Goal: Information Seeking & Learning: Learn about a topic

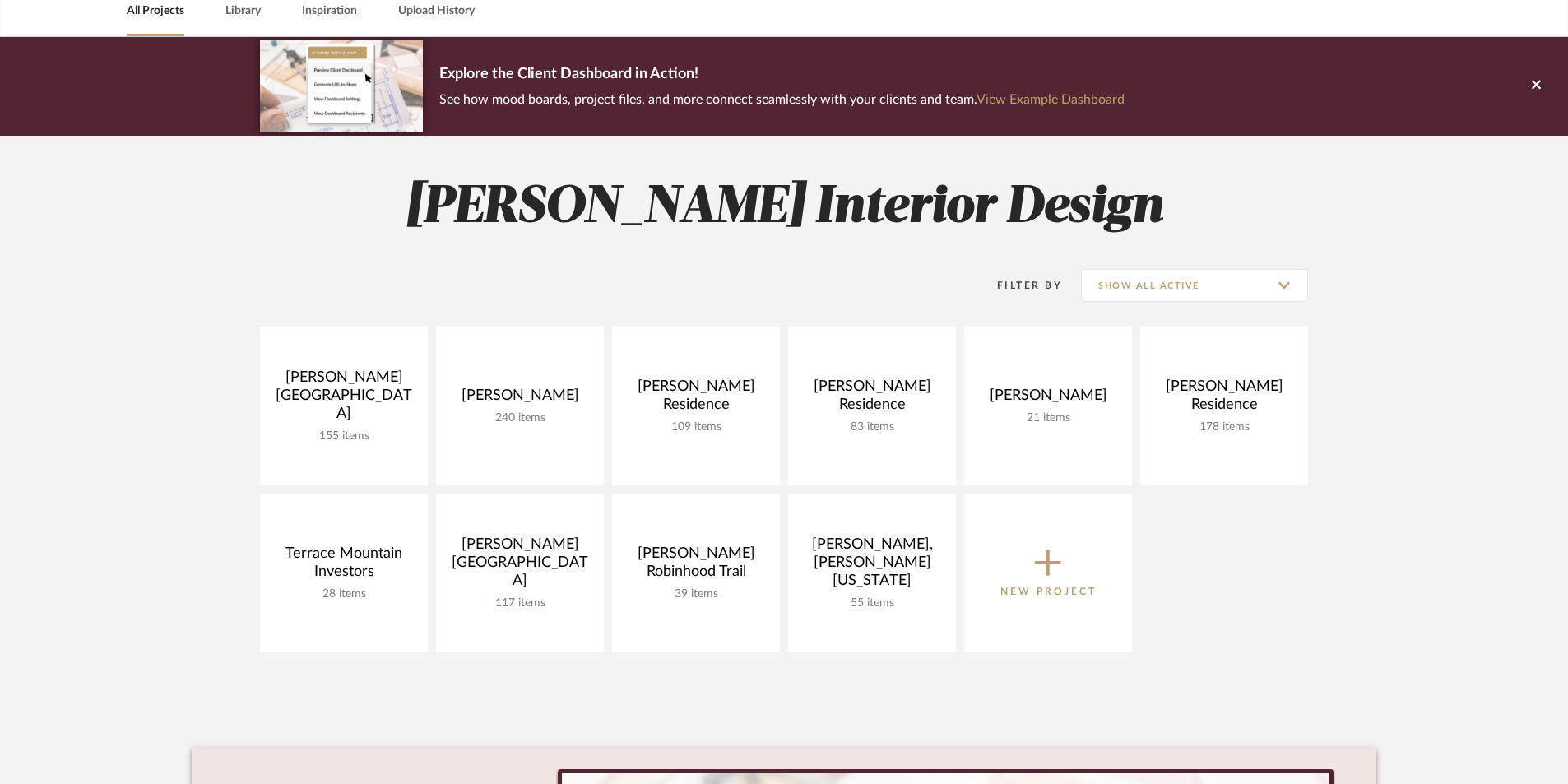
scroll to position [82, 0]
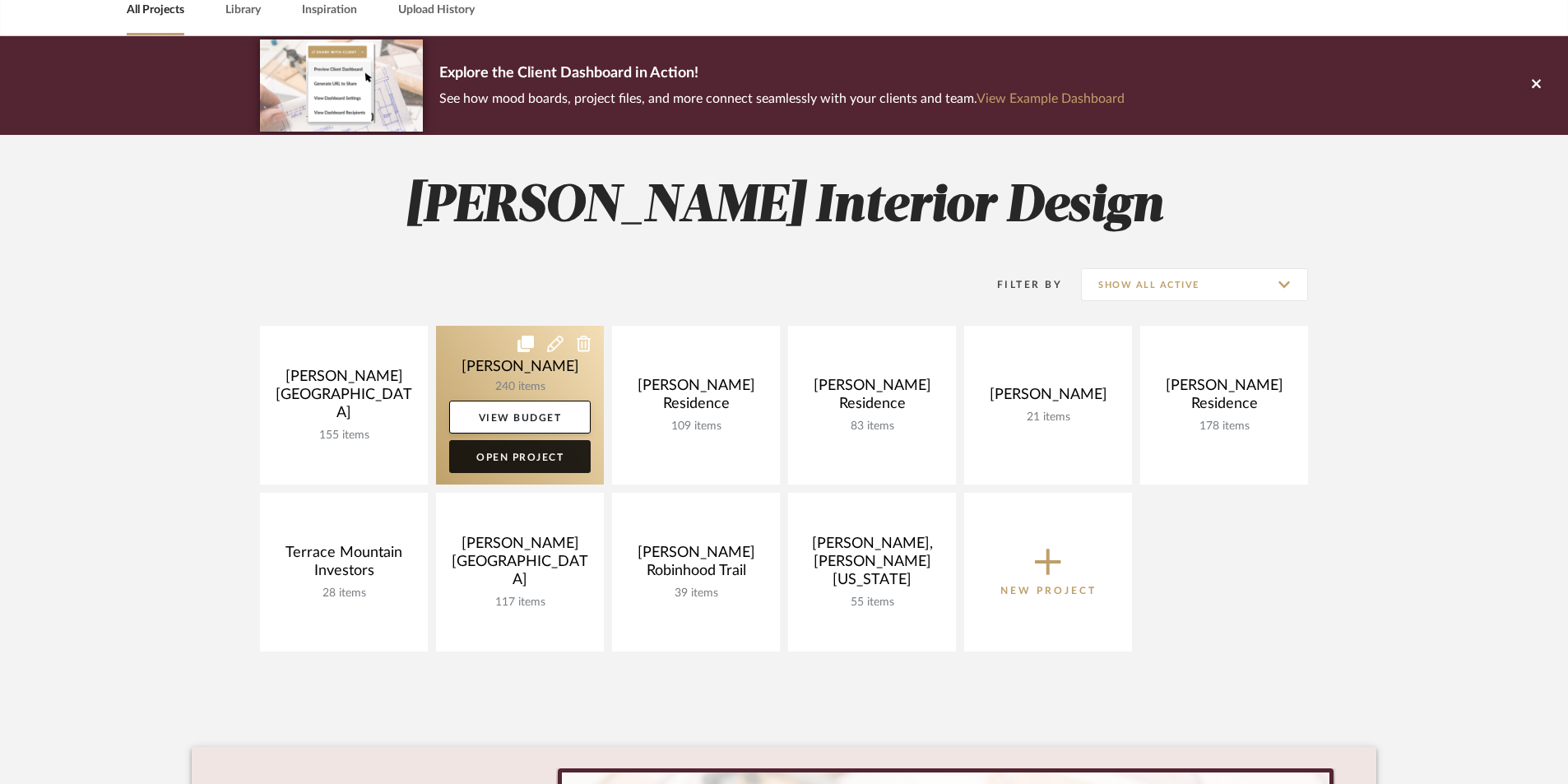
click at [503, 461] on link "Open Project" at bounding box center [520, 457] width 142 height 33
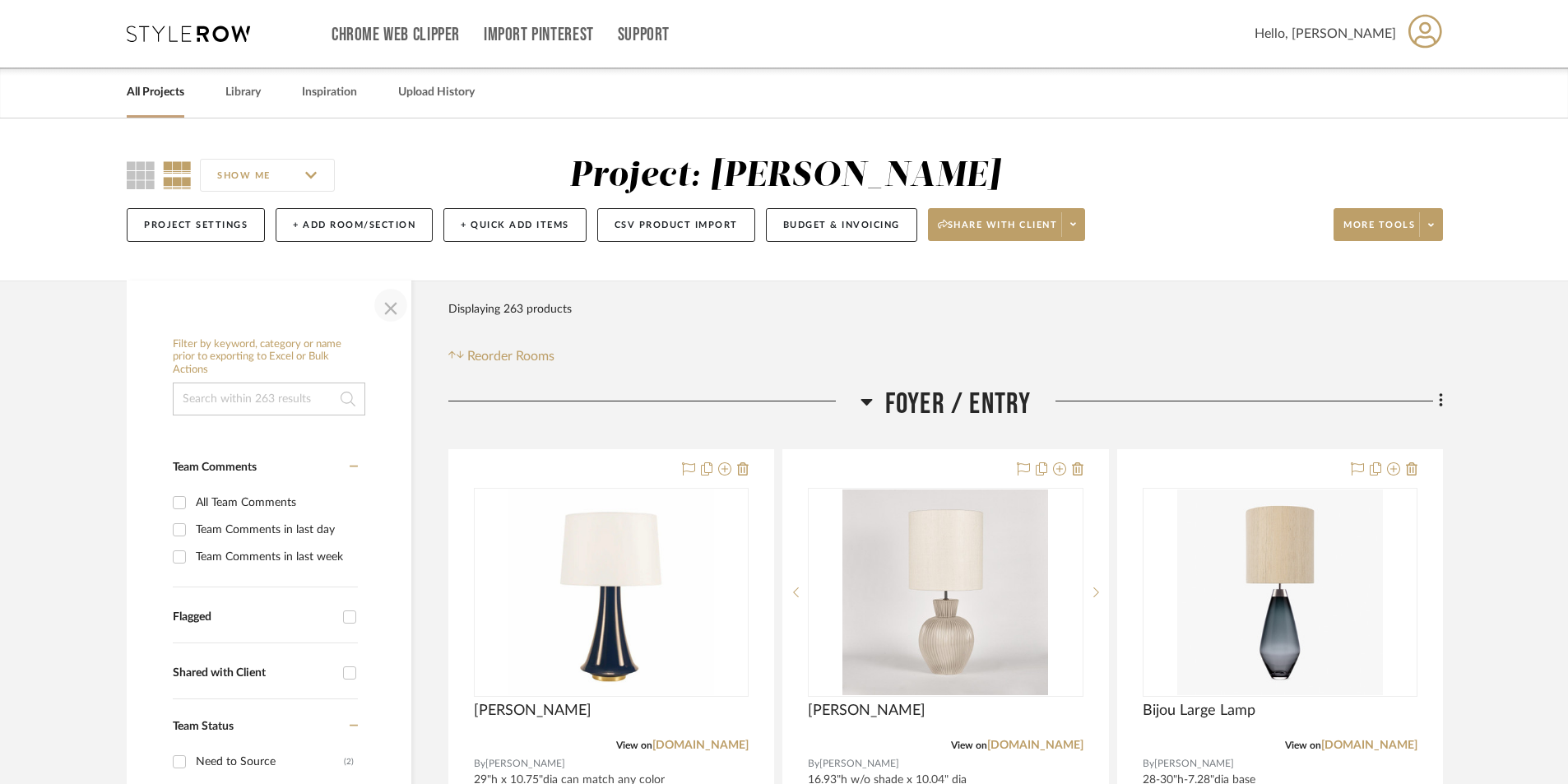
click at [385, 310] on span "button" at bounding box center [391, 305] width 39 height 39
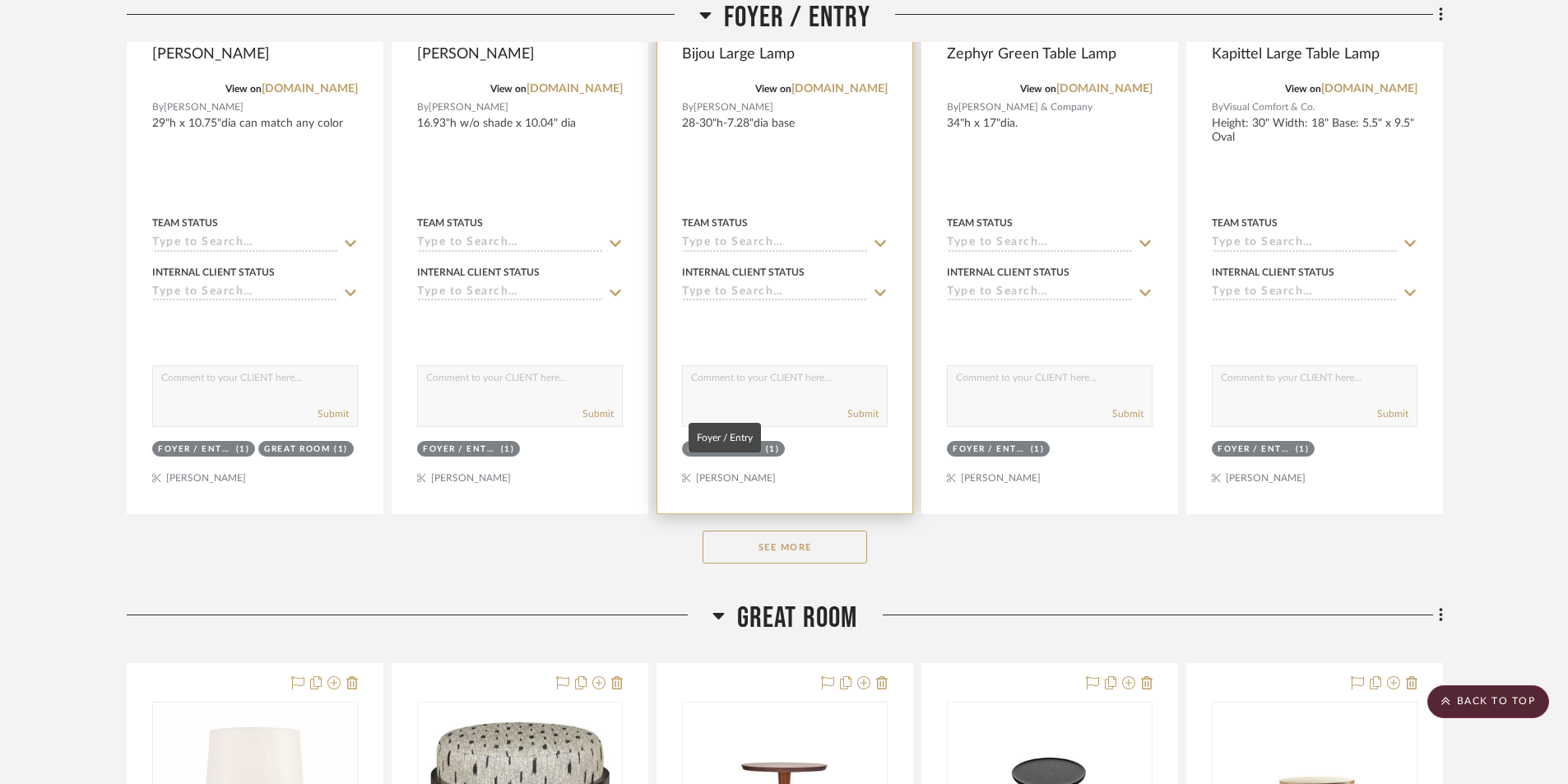
scroll to position [659, 0]
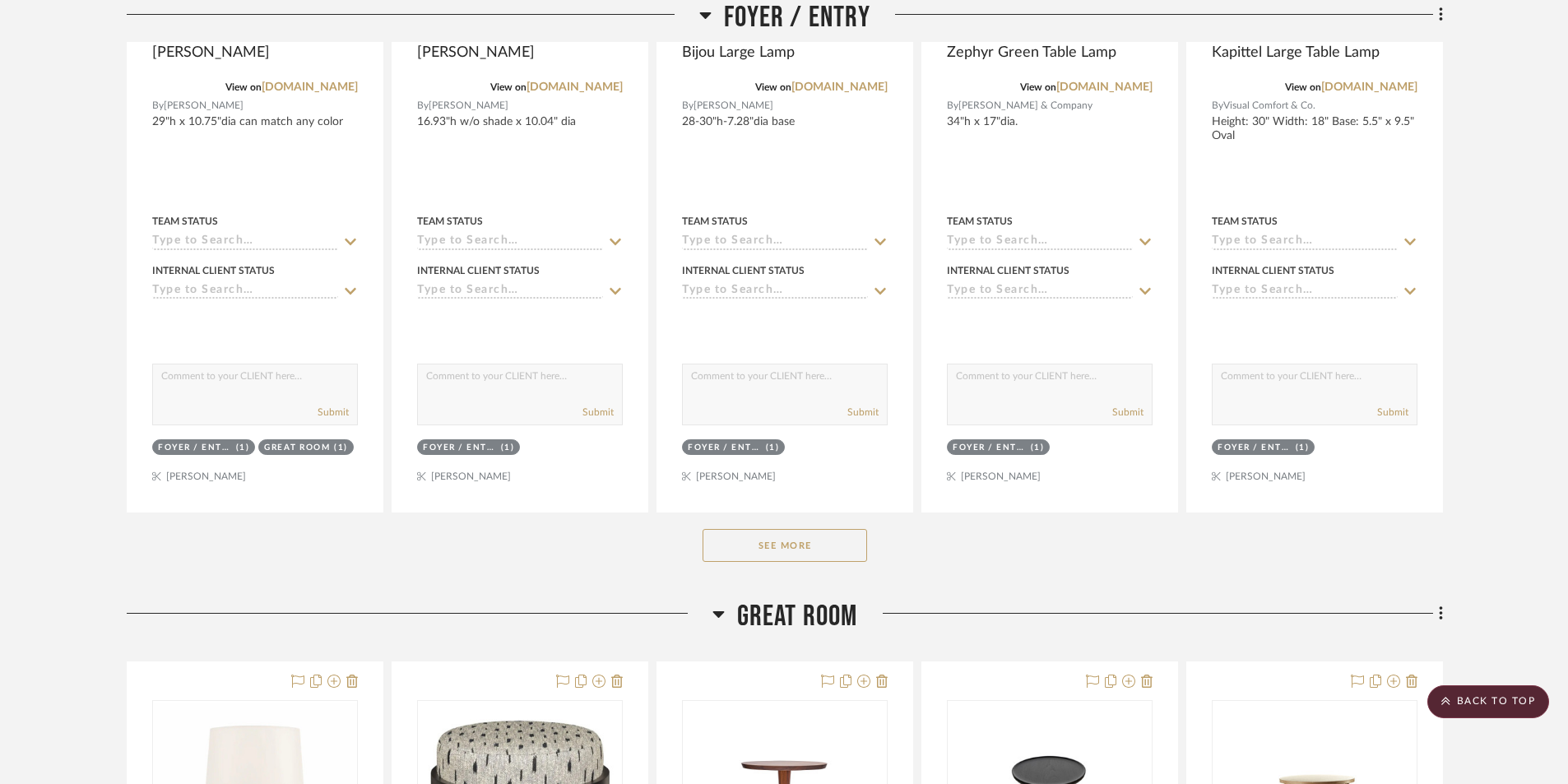
click at [780, 552] on button "See More" at bounding box center [785, 546] width 165 height 33
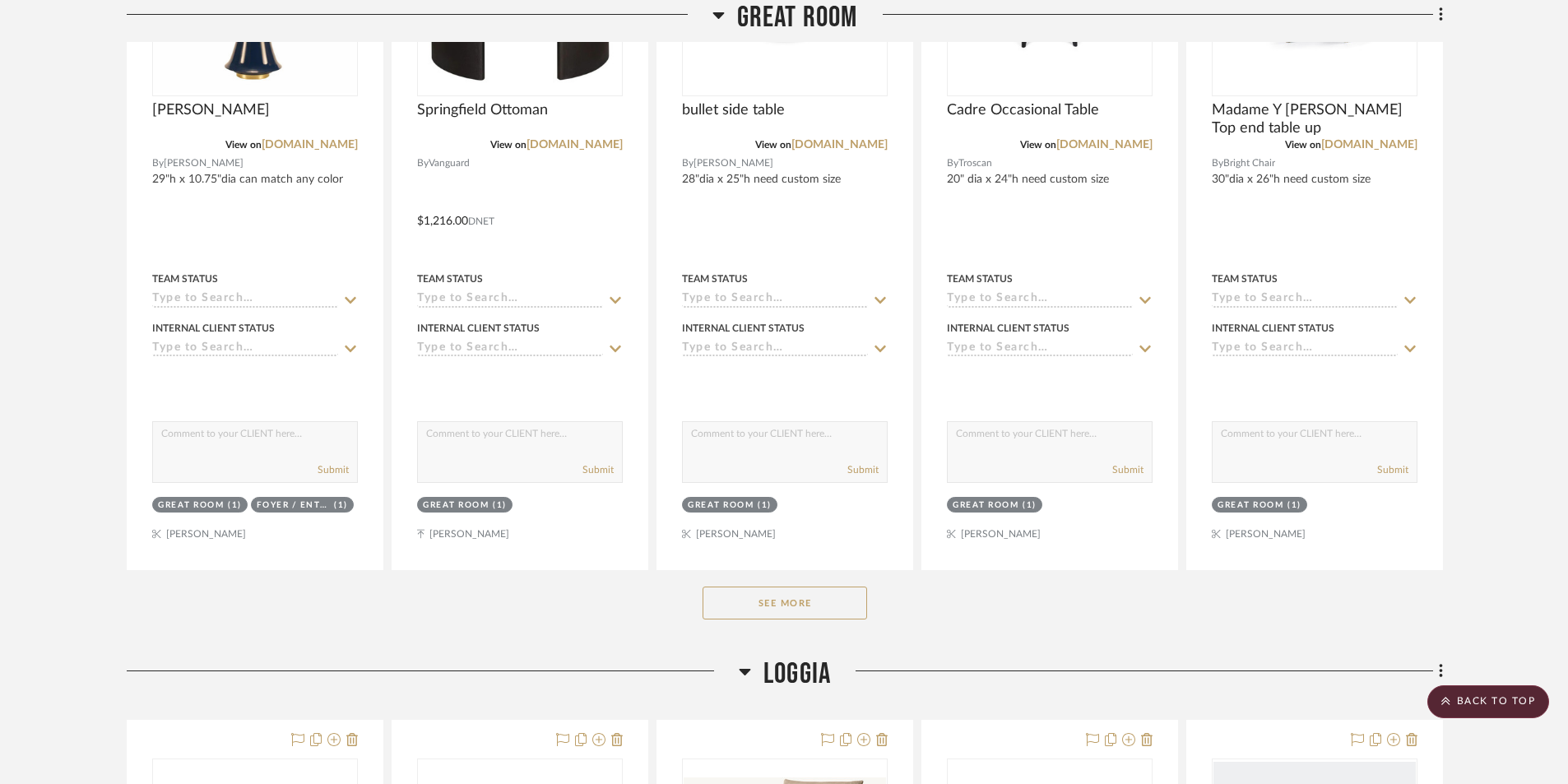
scroll to position [2221, 0]
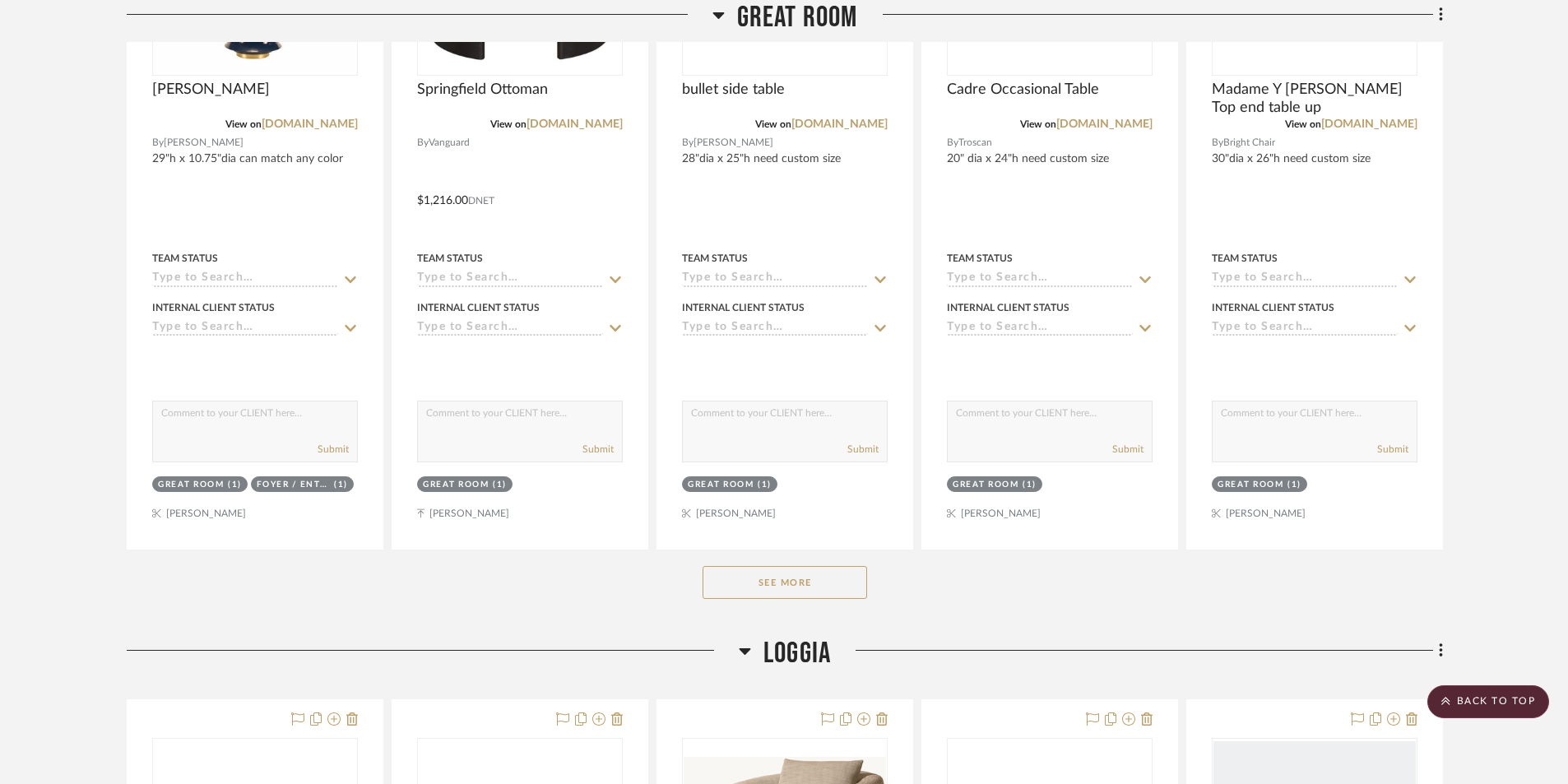
click at [769, 579] on button "See More" at bounding box center [785, 583] width 165 height 33
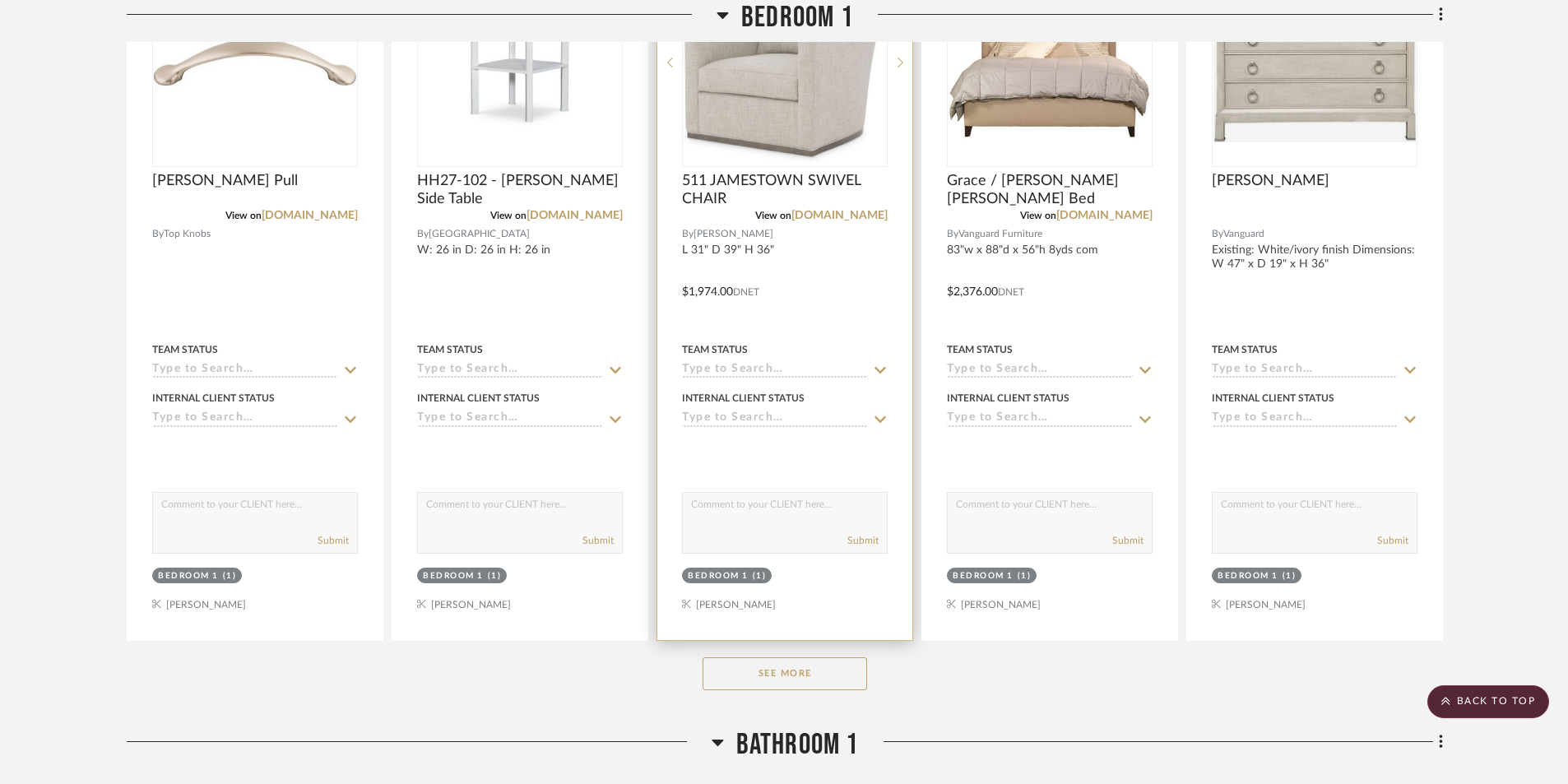
scroll to position [19256, 0]
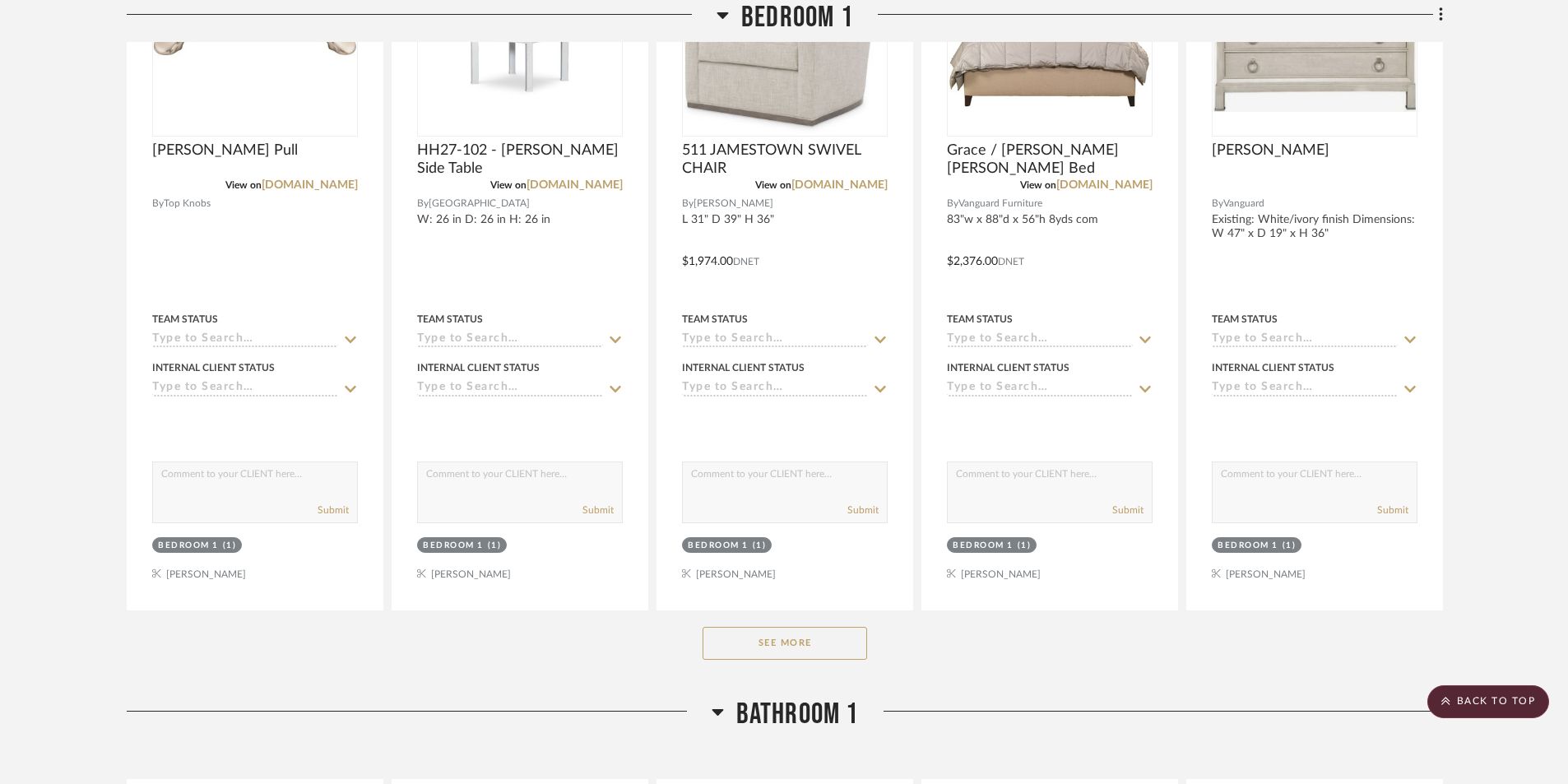
click at [789, 640] on button "See More" at bounding box center [785, 644] width 165 height 33
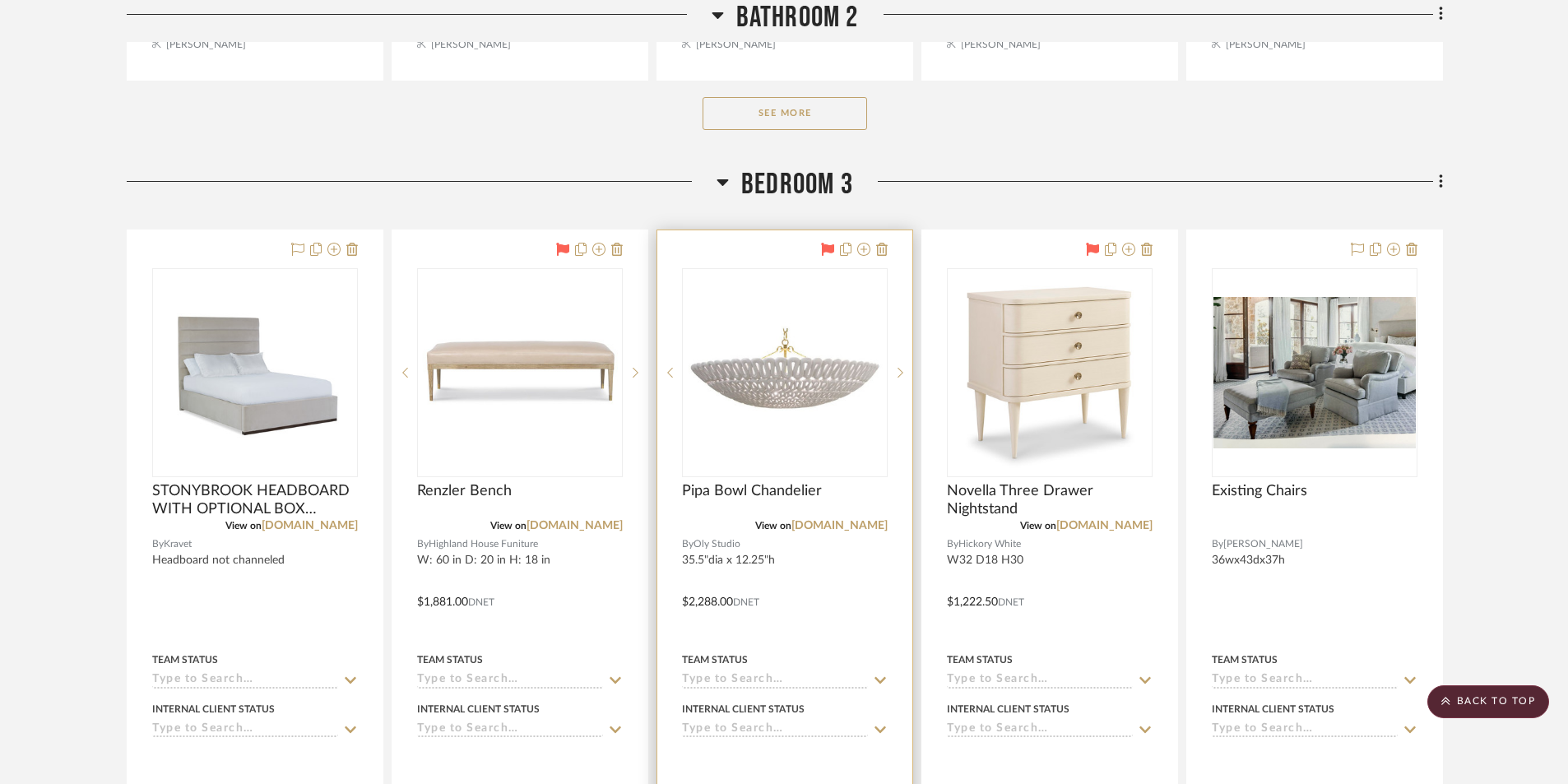
scroll to position [24934, 0]
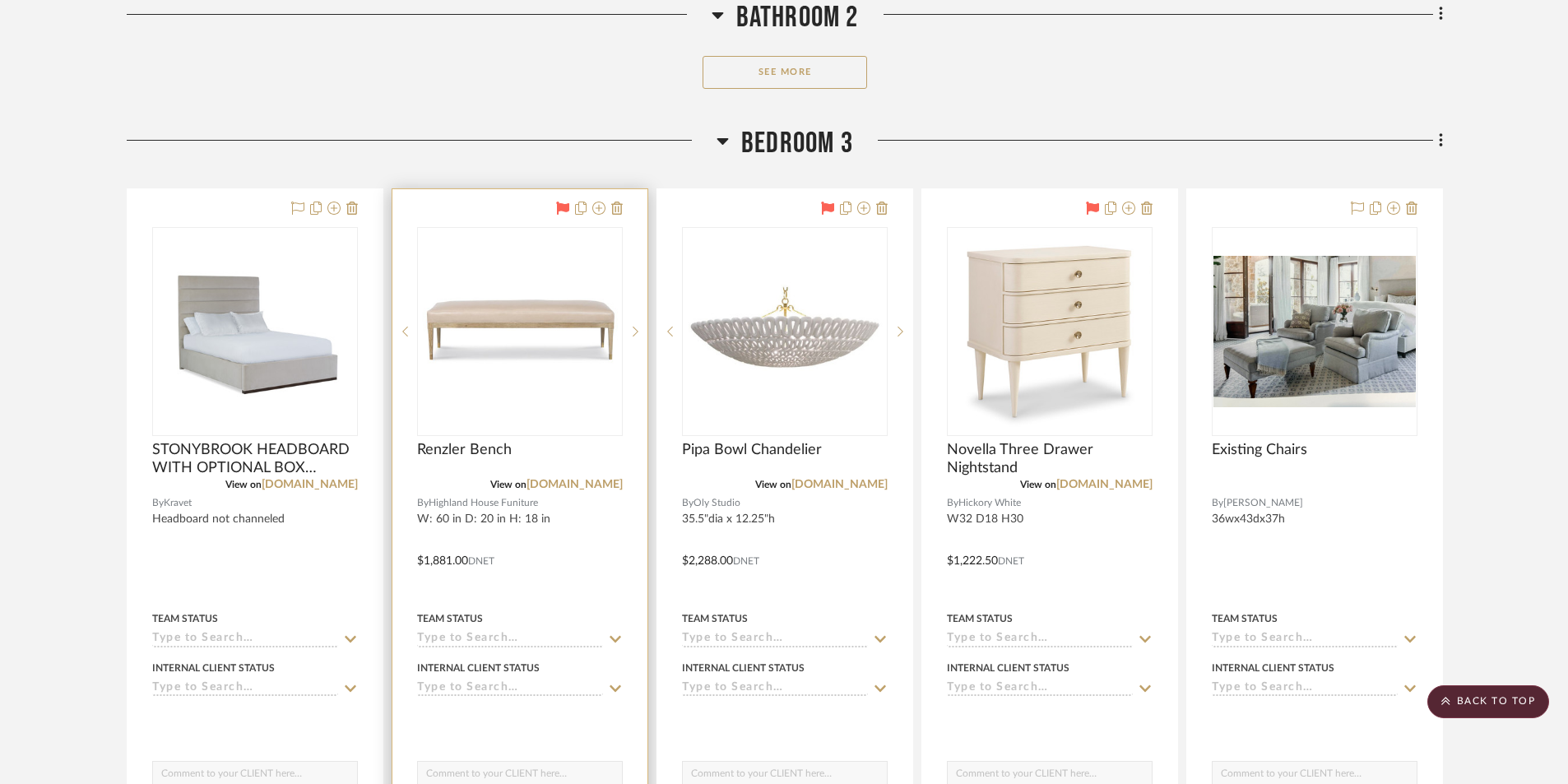
click at [592, 361] on img "0" at bounding box center [519, 331] width 202 height 75
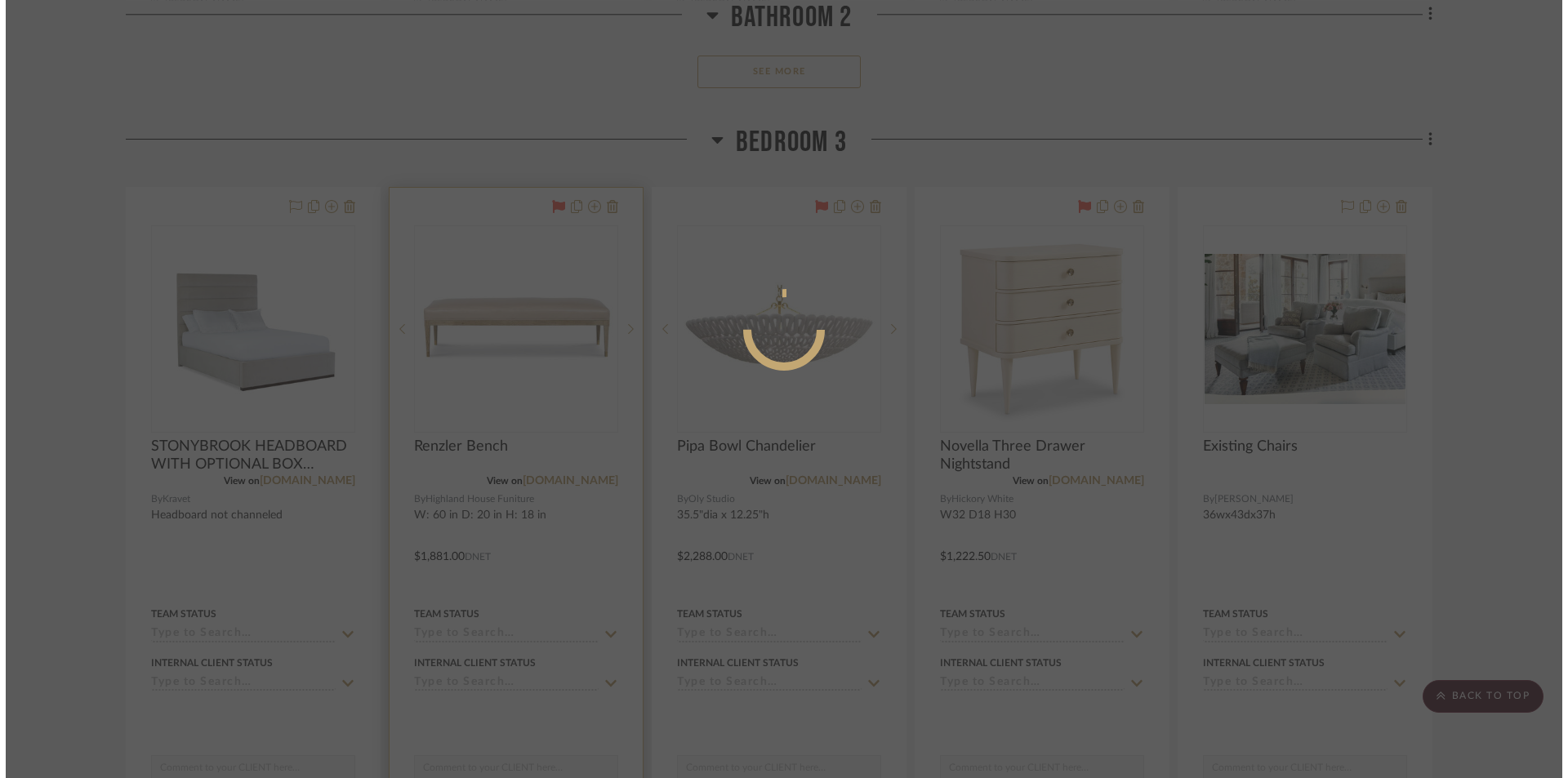
scroll to position [0, 0]
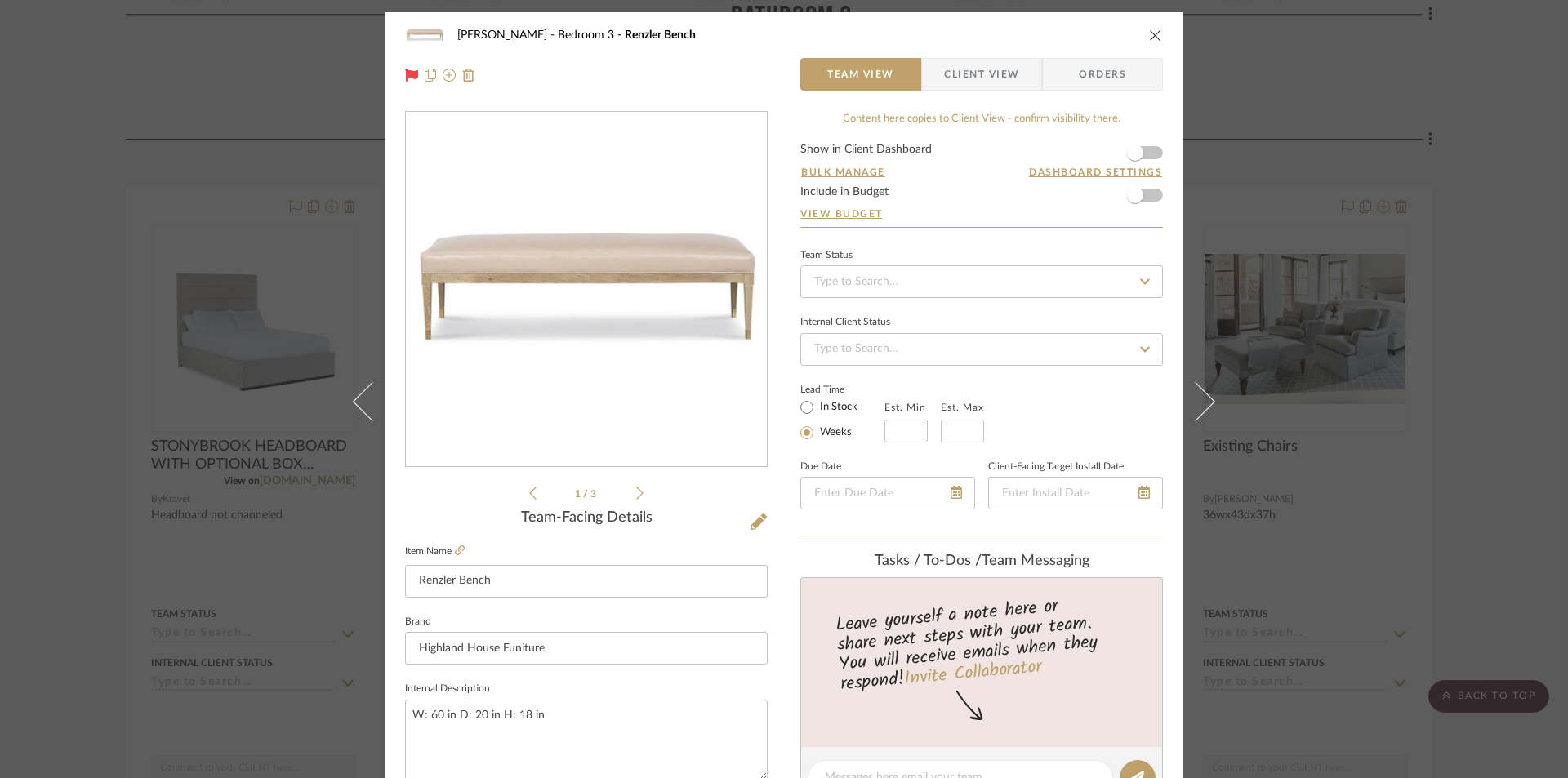
click at [652, 296] on img "0" at bounding box center [586, 289] width 361 height 135
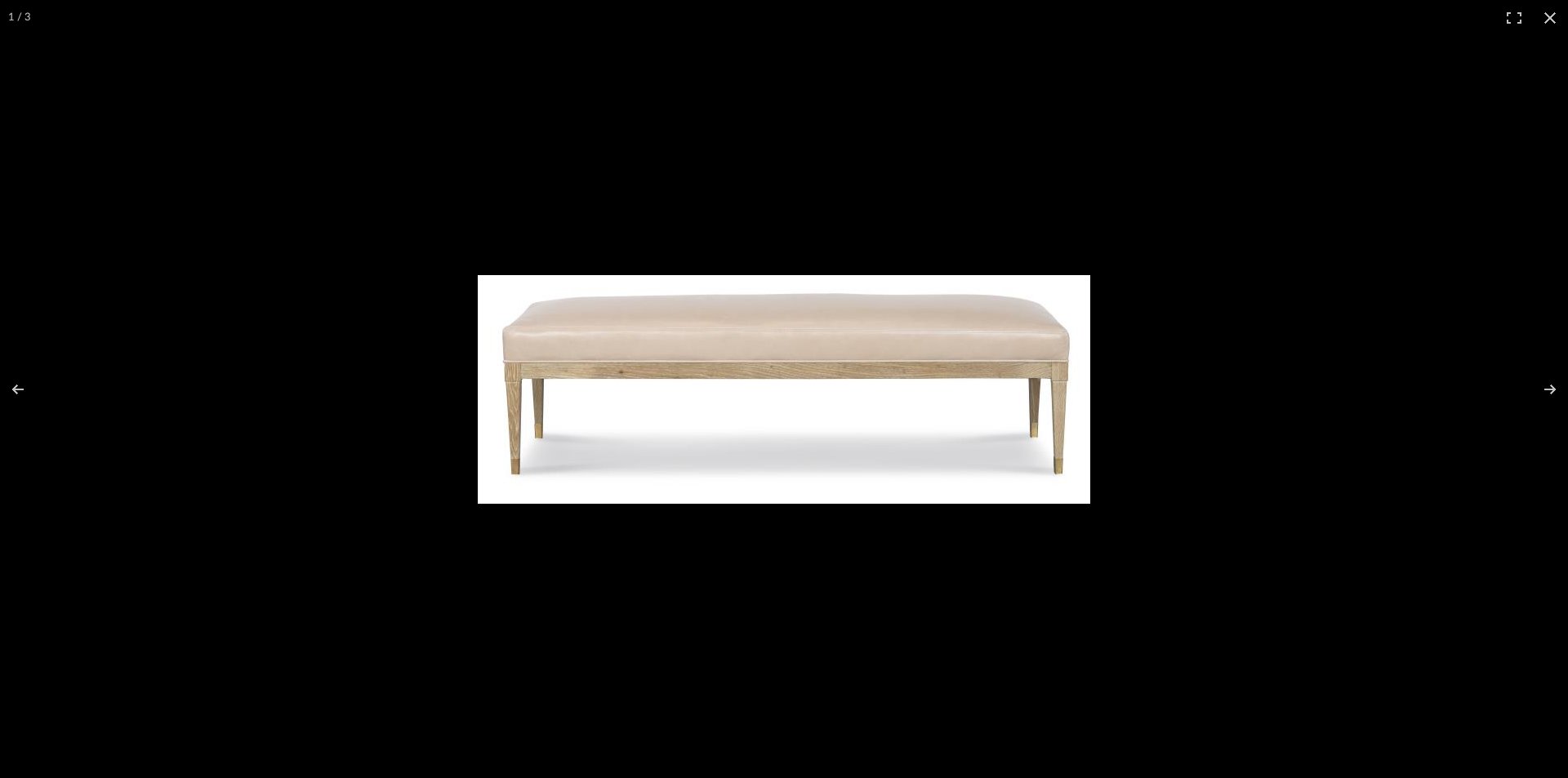
click at [614, 371] on img at bounding box center [784, 389] width 613 height 229
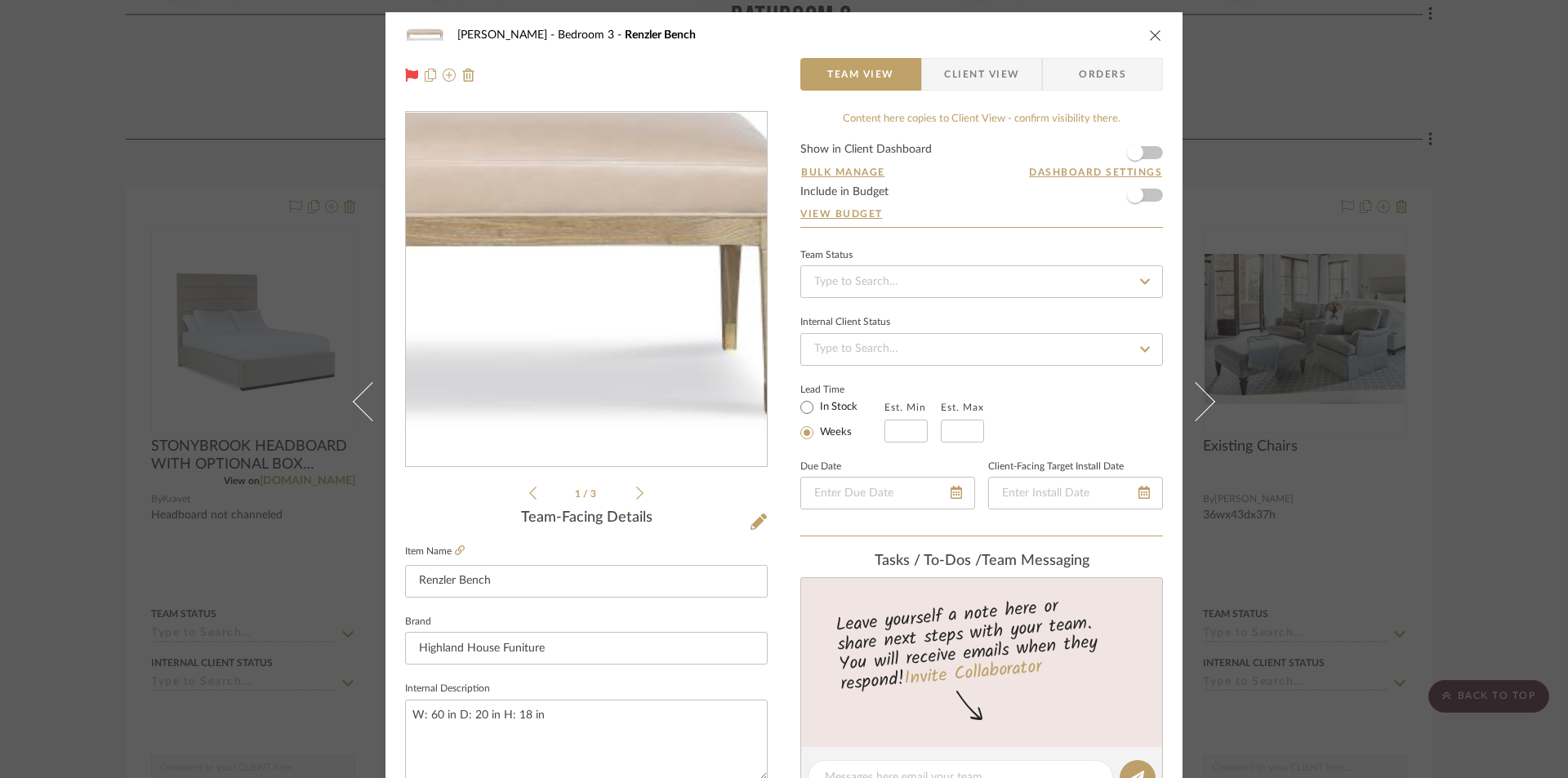
click at [681, 321] on img "0" at bounding box center [586, 289] width 361 height 135
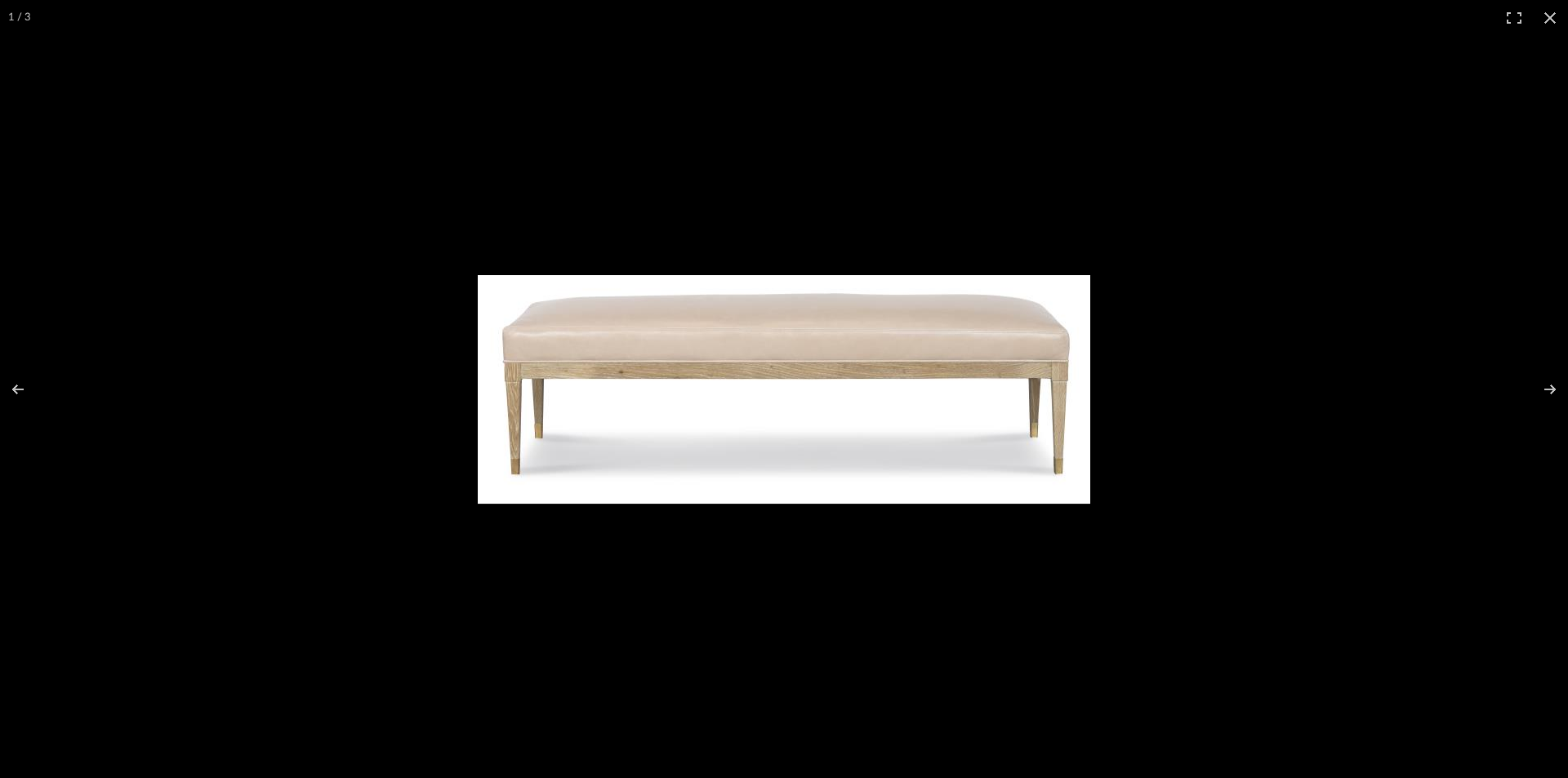
click at [828, 389] on img at bounding box center [784, 389] width 613 height 229
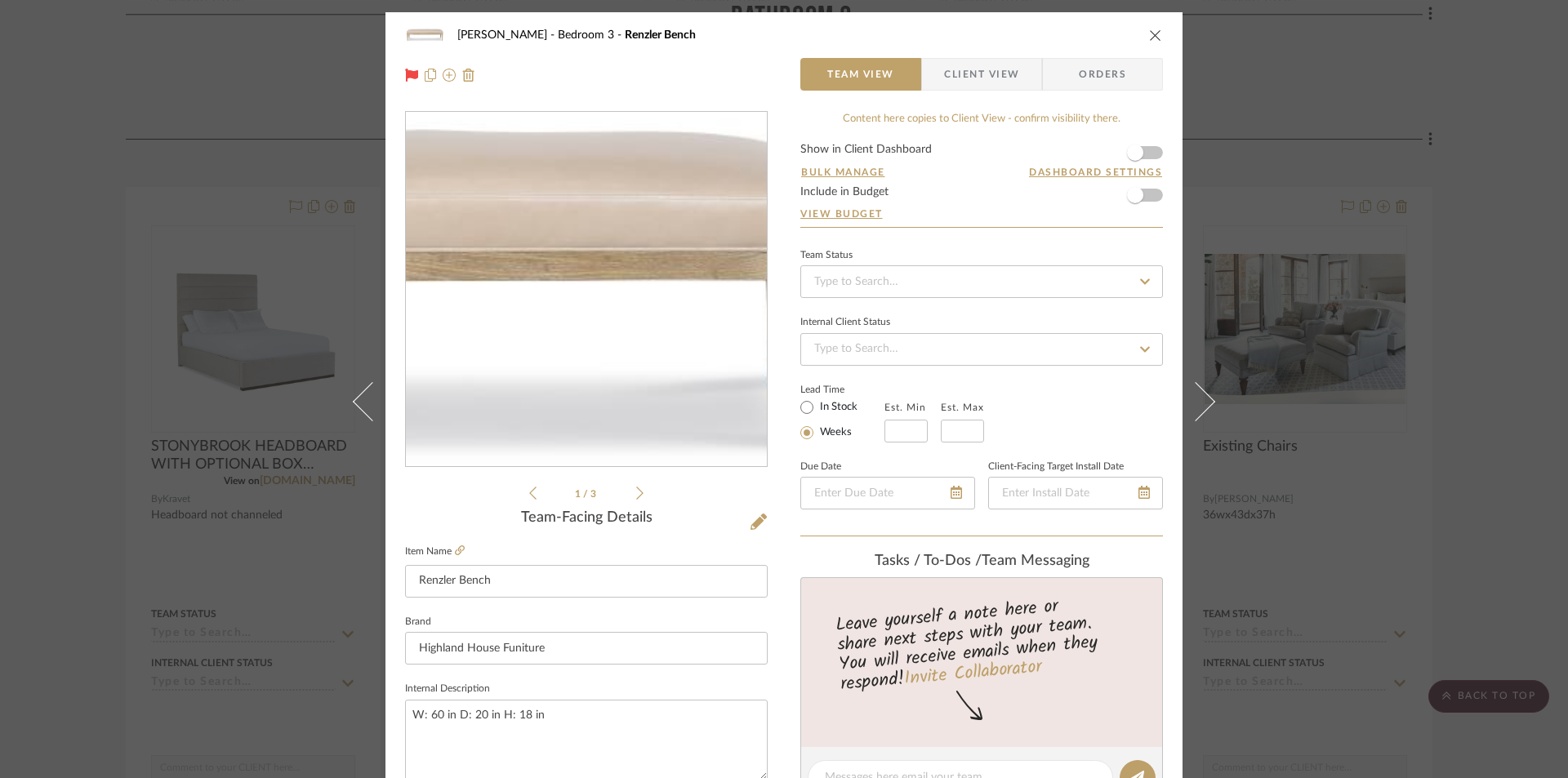
click at [665, 287] on img "0" at bounding box center [586, 289] width 361 height 135
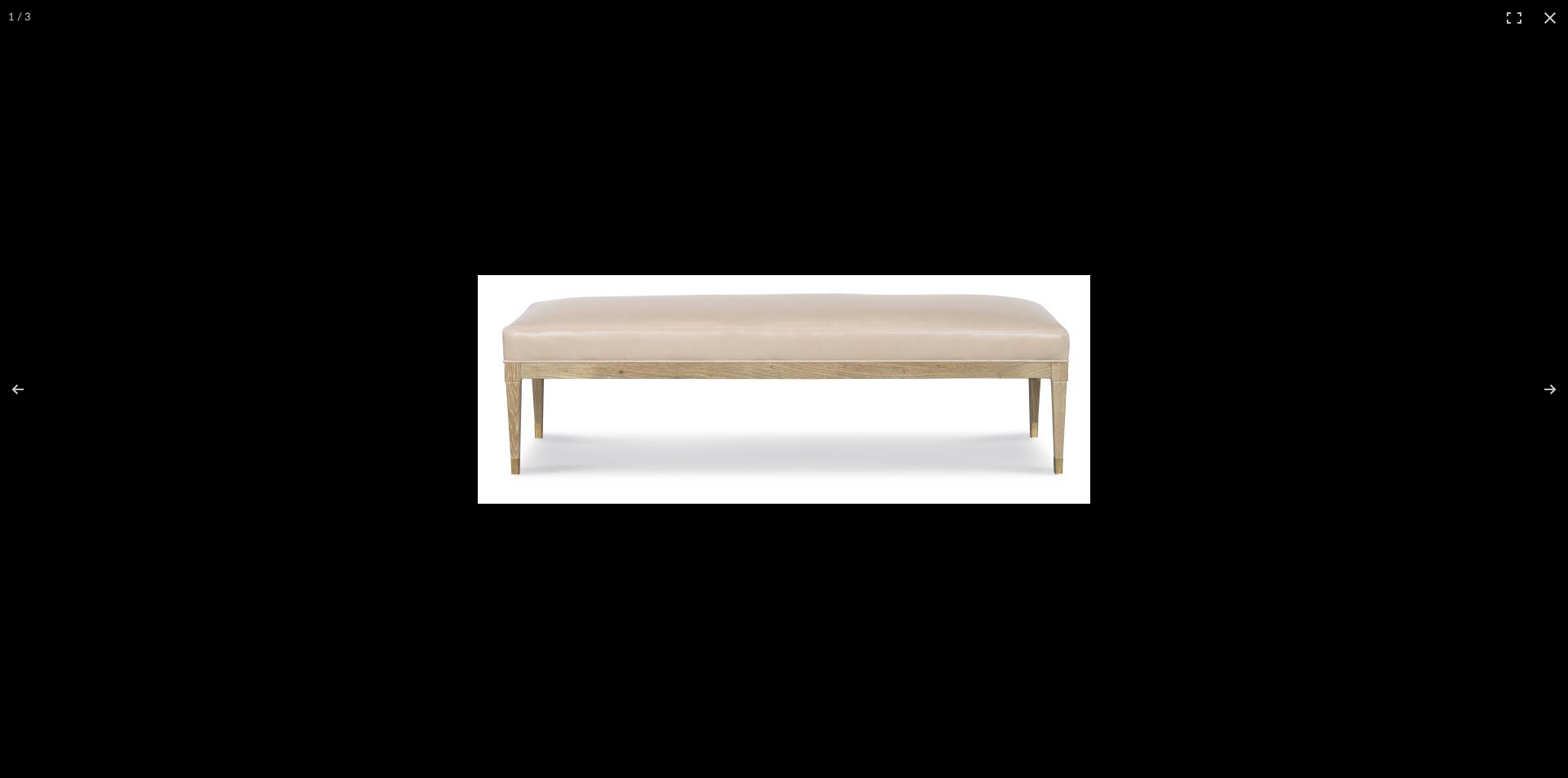
click at [880, 360] on img at bounding box center [784, 389] width 613 height 229
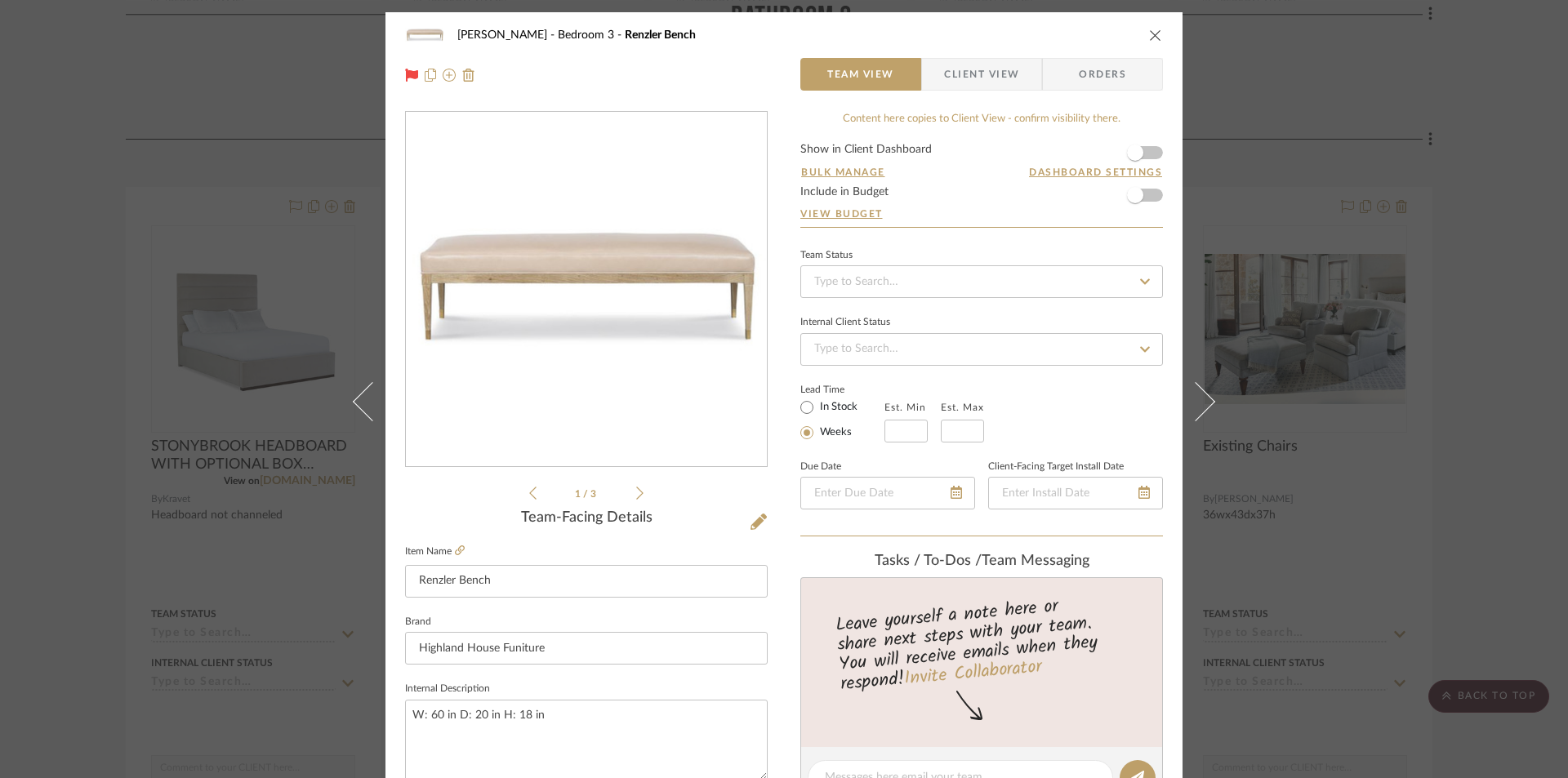
click at [1149, 33] on icon "close" at bounding box center [1155, 35] width 13 height 13
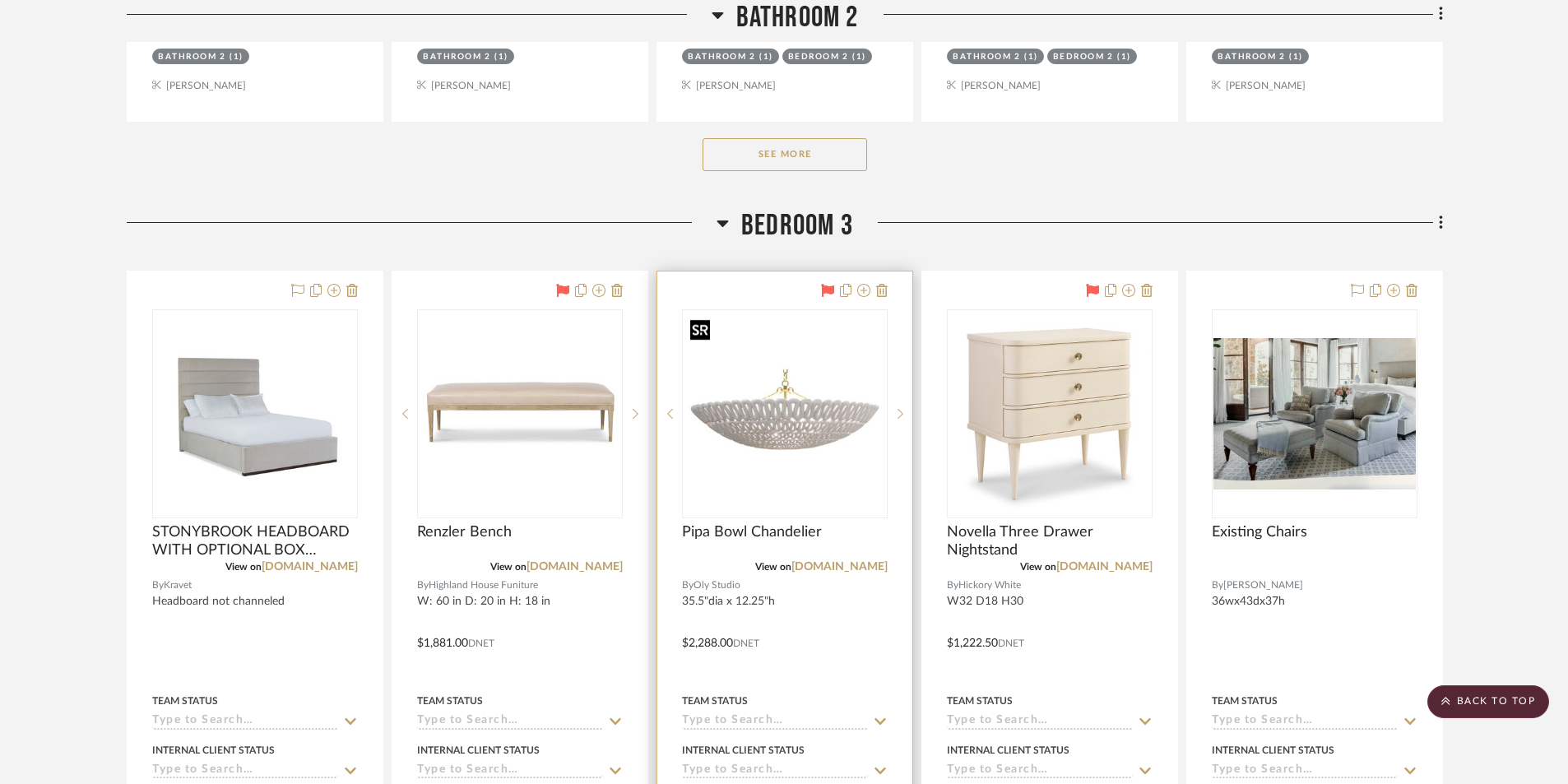
scroll to position [24934, 0]
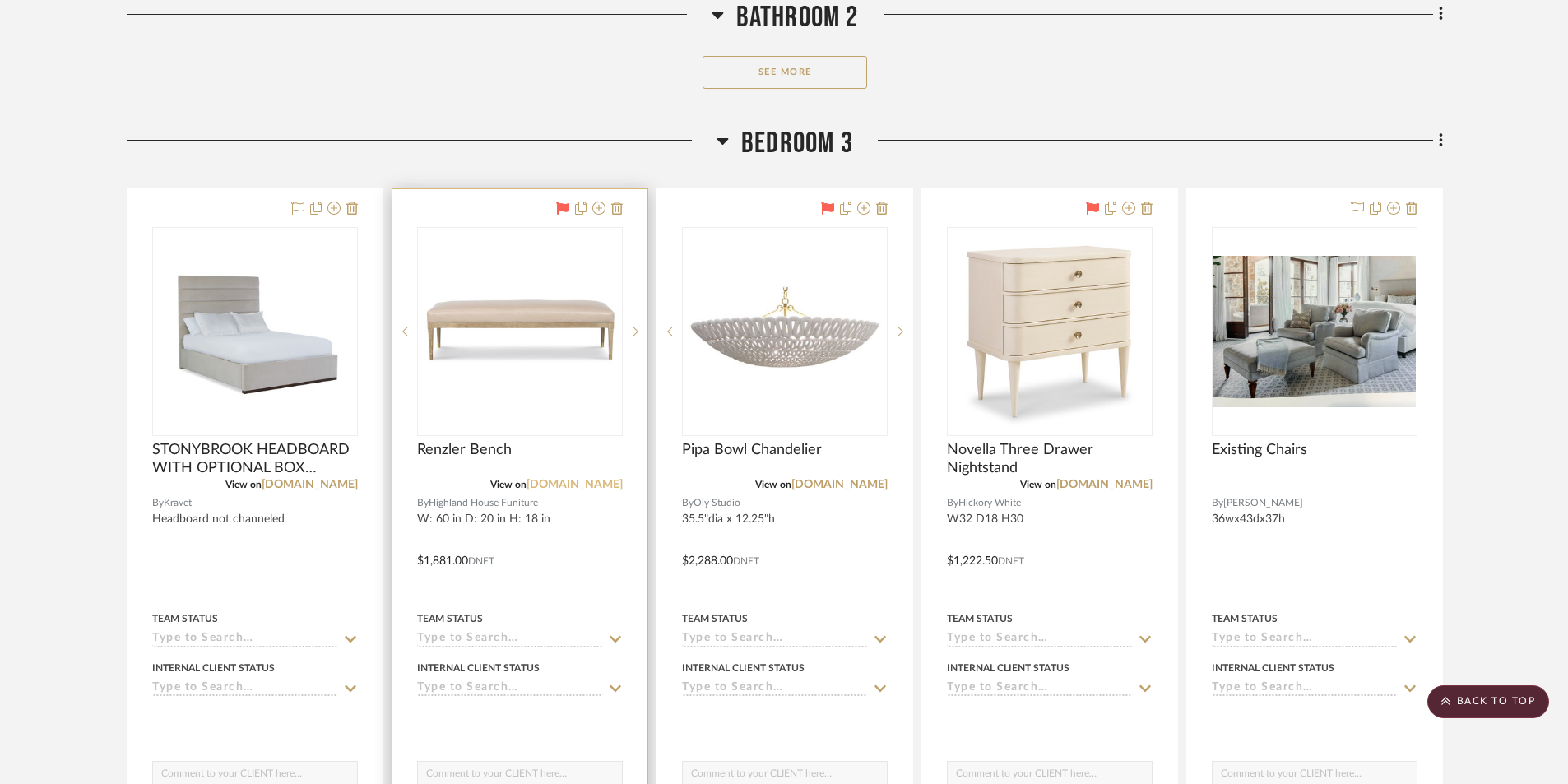
click at [565, 484] on link "[DOMAIN_NAME]" at bounding box center [575, 484] width 96 height 11
